Goal: Task Accomplishment & Management: Use online tool/utility

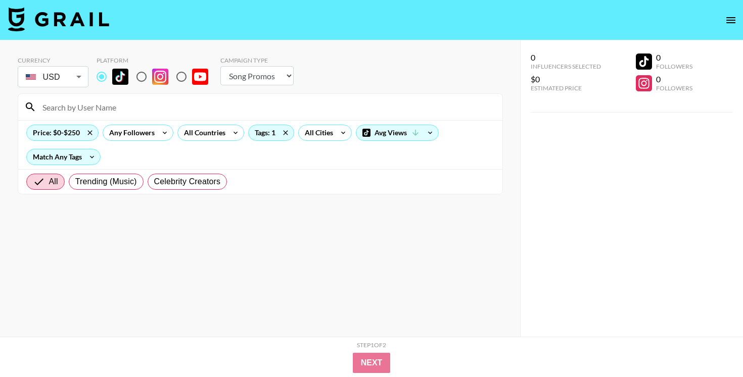
select select "Song"
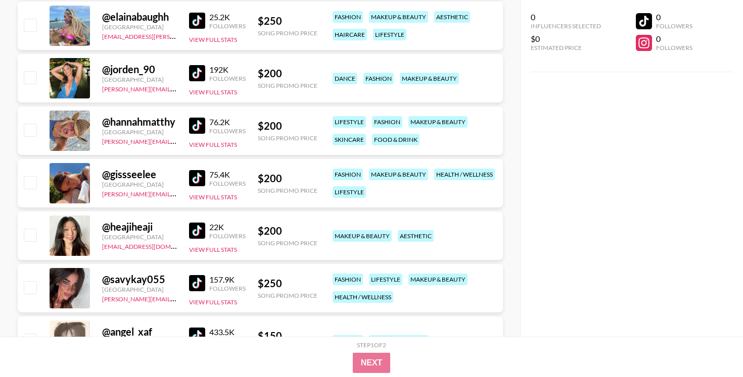
scroll to position [1988, 0]
click at [199, 227] on img at bounding box center [197, 230] width 16 height 16
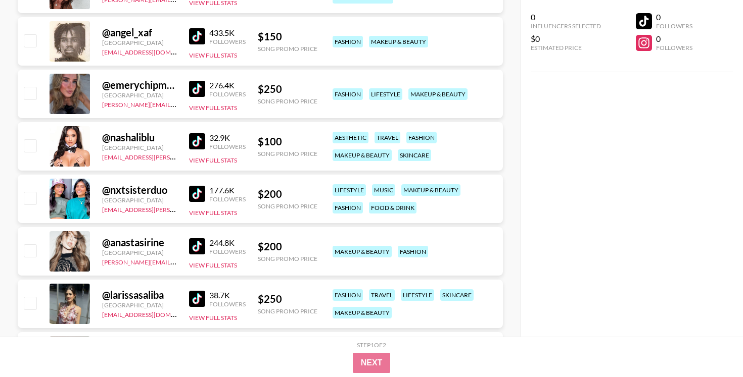
scroll to position [2291, 0]
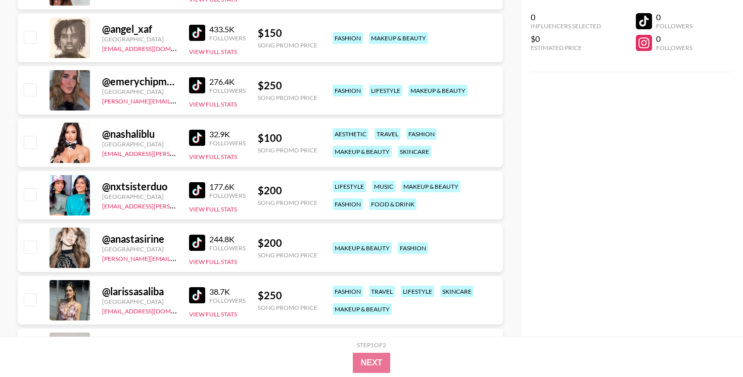
click at [196, 242] on img at bounding box center [197, 243] width 16 height 16
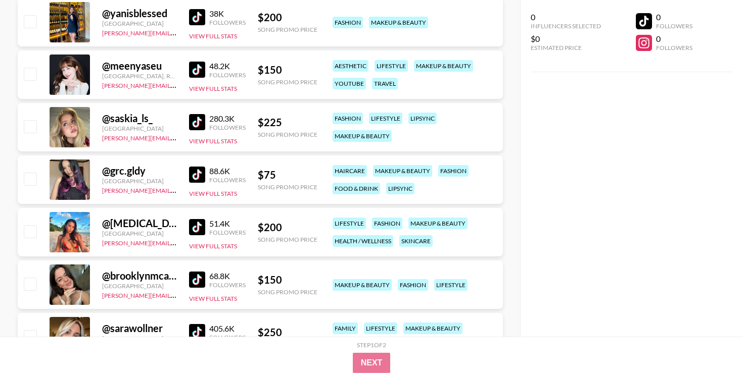
scroll to position [1411, 0]
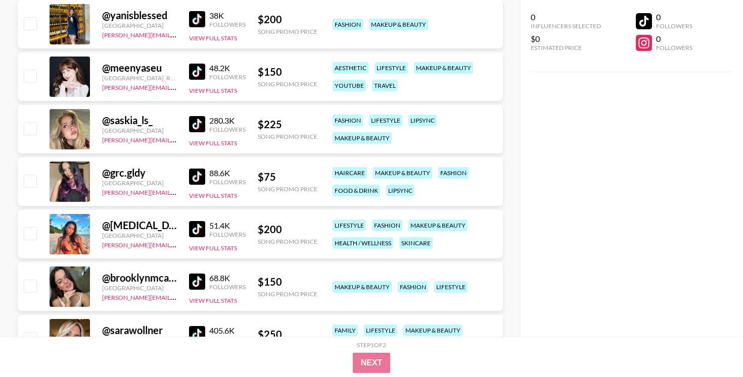
click at [194, 175] on img at bounding box center [197, 177] width 16 height 16
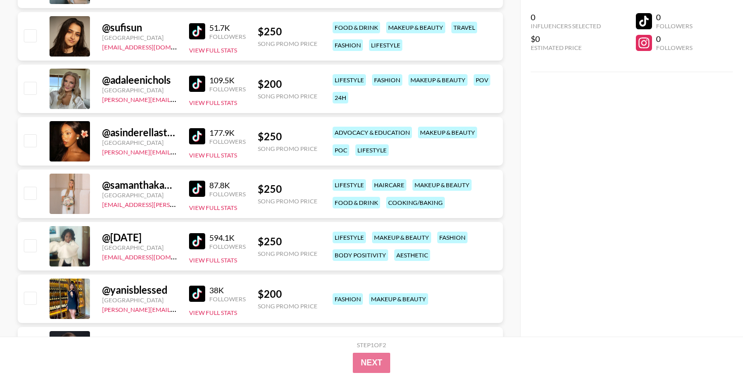
scroll to position [1132, 0]
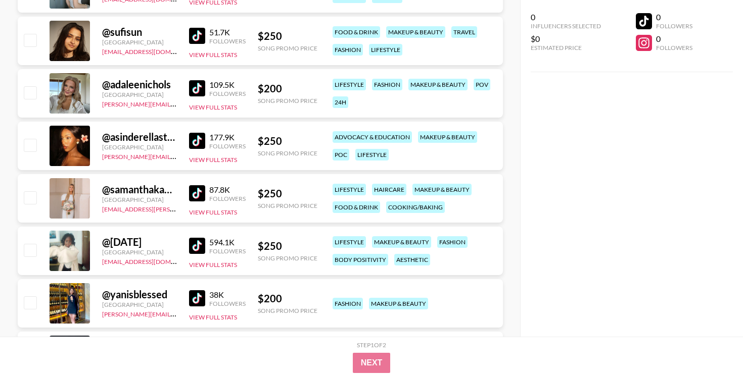
click at [200, 194] on img at bounding box center [197, 193] width 16 height 16
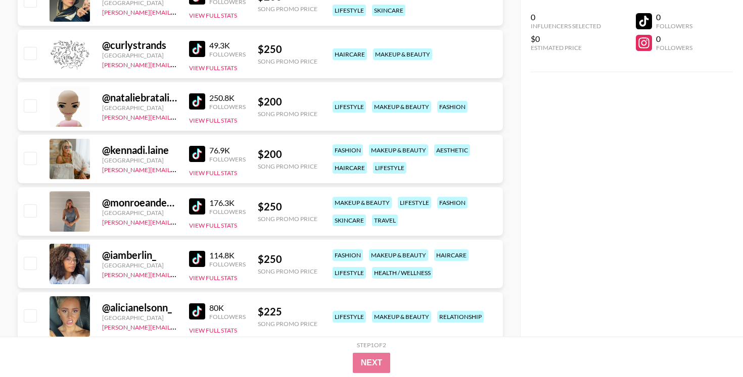
scroll to position [645, 0]
click at [199, 100] on img at bounding box center [197, 102] width 16 height 16
click at [199, 53] on img at bounding box center [197, 49] width 16 height 16
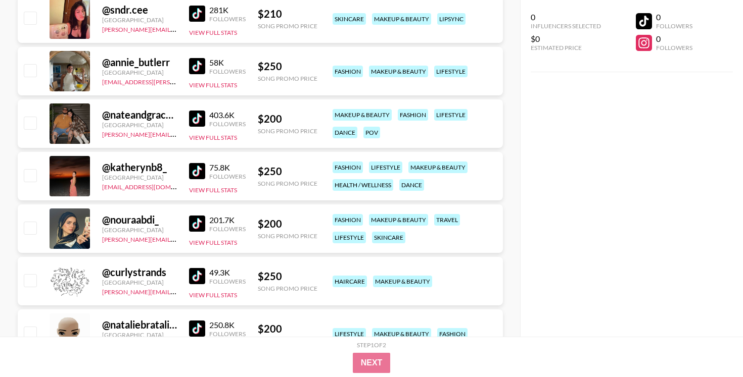
scroll to position [411, 0]
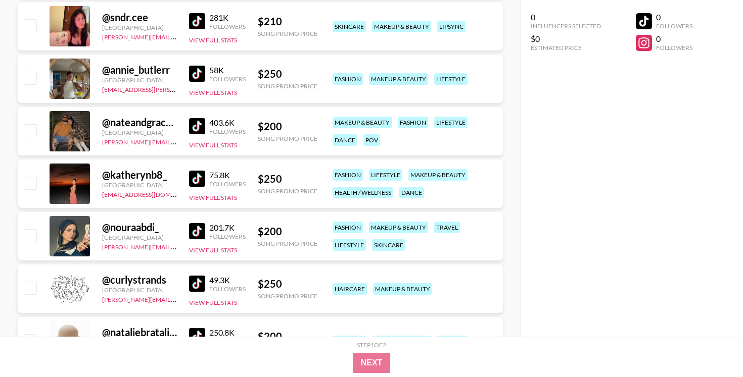
click at [201, 174] on img at bounding box center [197, 179] width 16 height 16
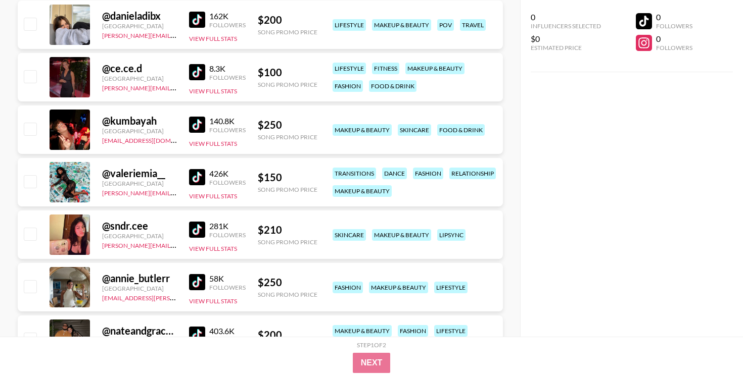
scroll to position [208, 0]
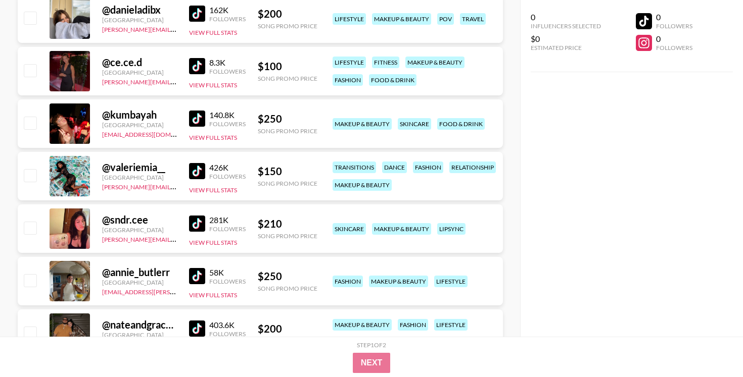
click at [204, 272] on img at bounding box center [197, 276] width 16 height 16
